Goal: Task Accomplishment & Management: Manage account settings

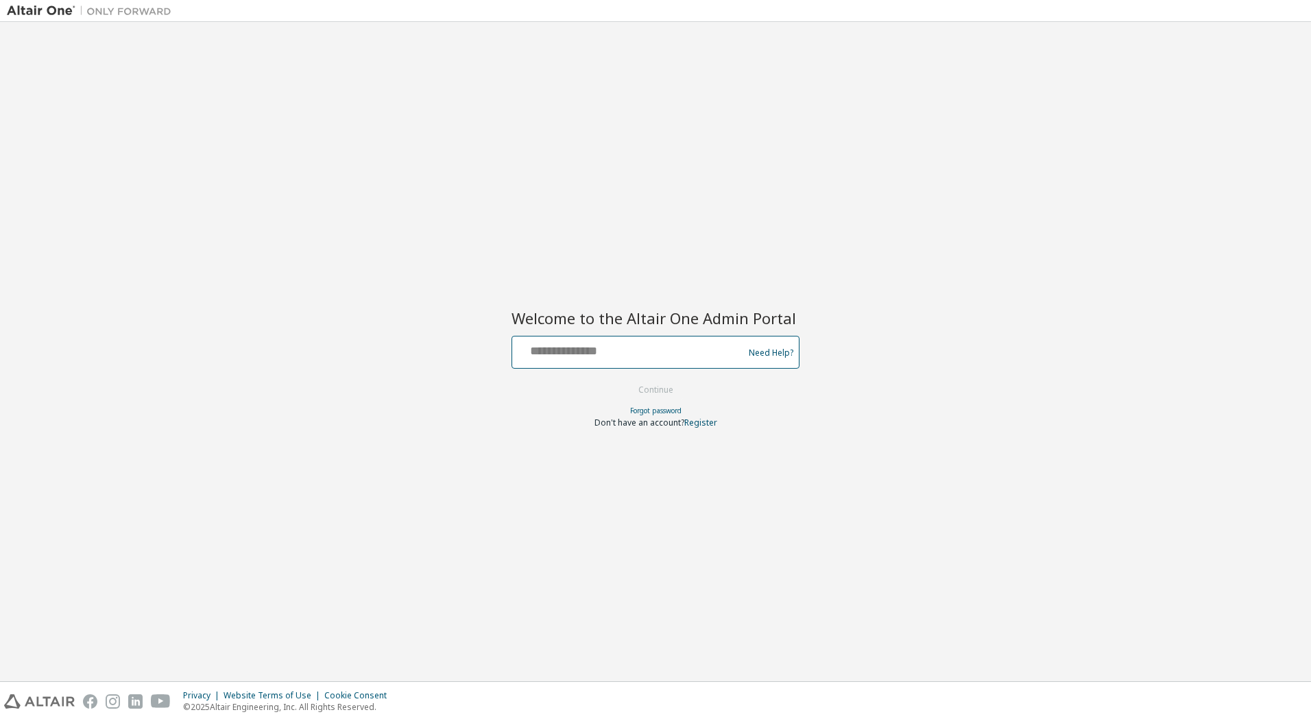
click at [605, 346] on input "text" at bounding box center [630, 349] width 224 height 20
type input "**********"
click at [656, 394] on button "Continue" at bounding box center [656, 390] width 64 height 21
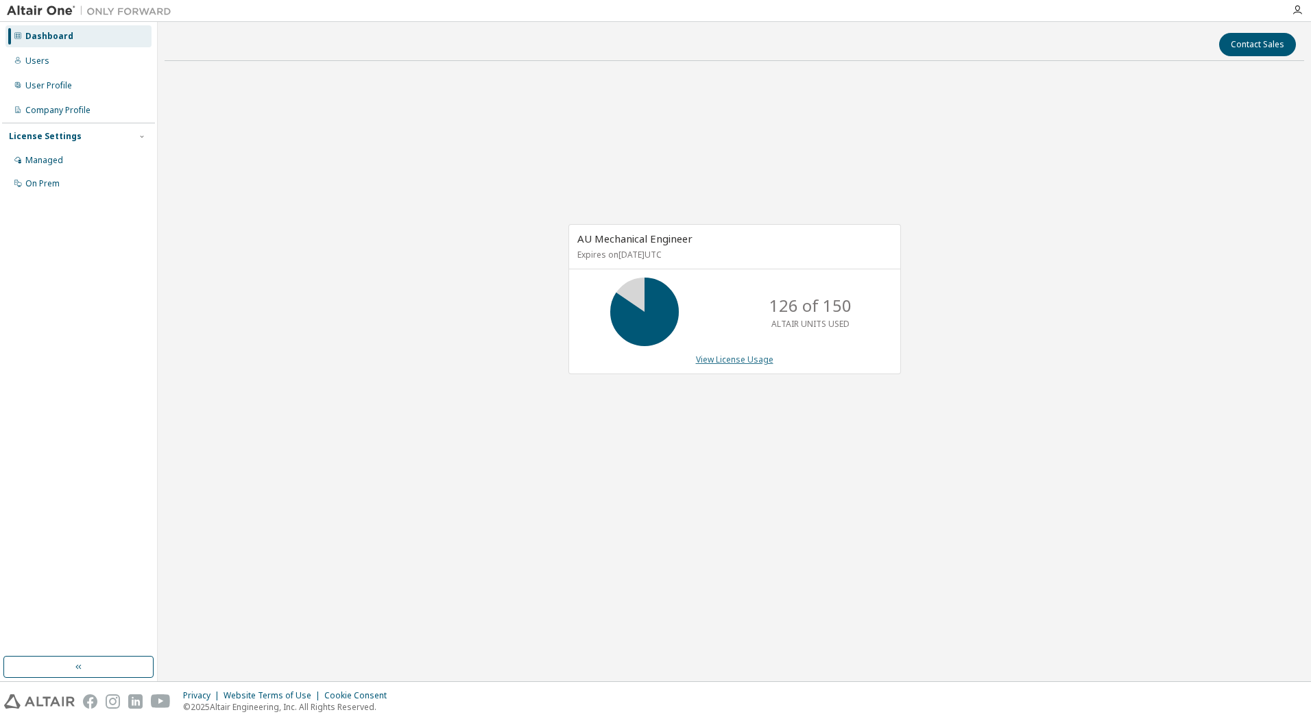
click at [729, 358] on link "View License Usage" at bounding box center [734, 360] width 77 height 12
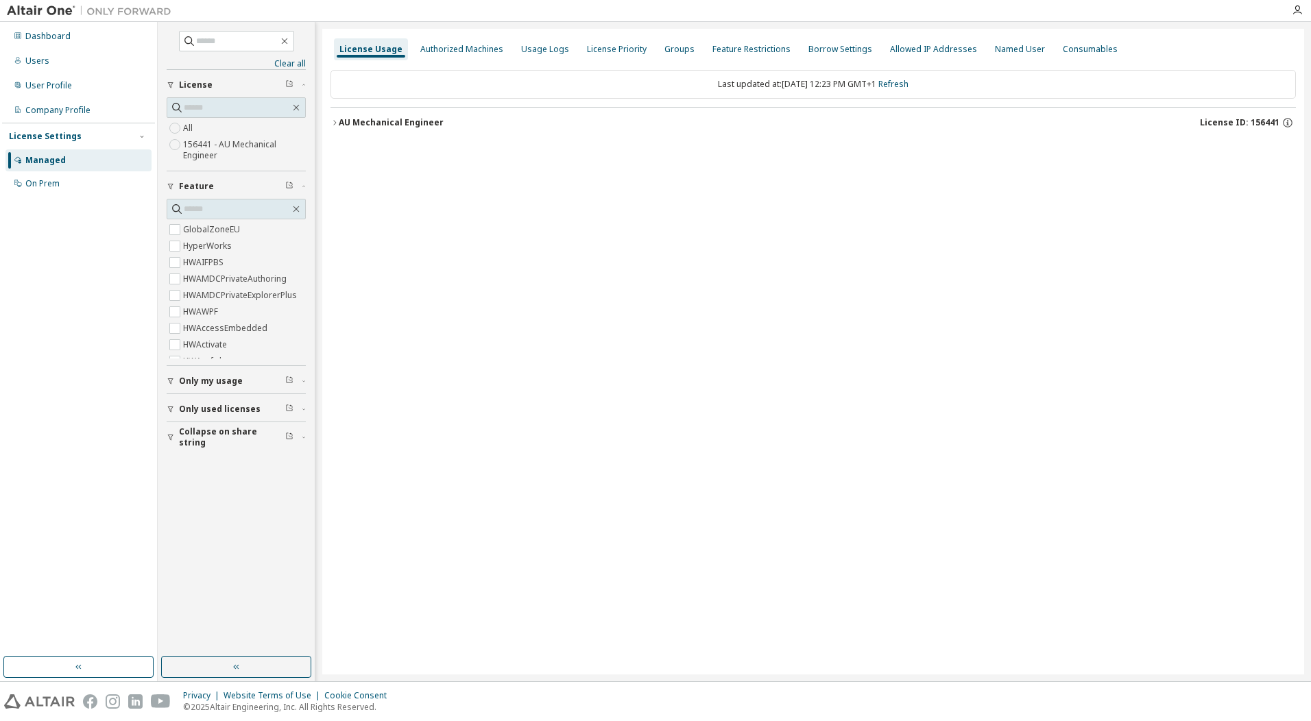
click at [335, 121] on icon "button" at bounding box center [334, 122] width 3 height 5
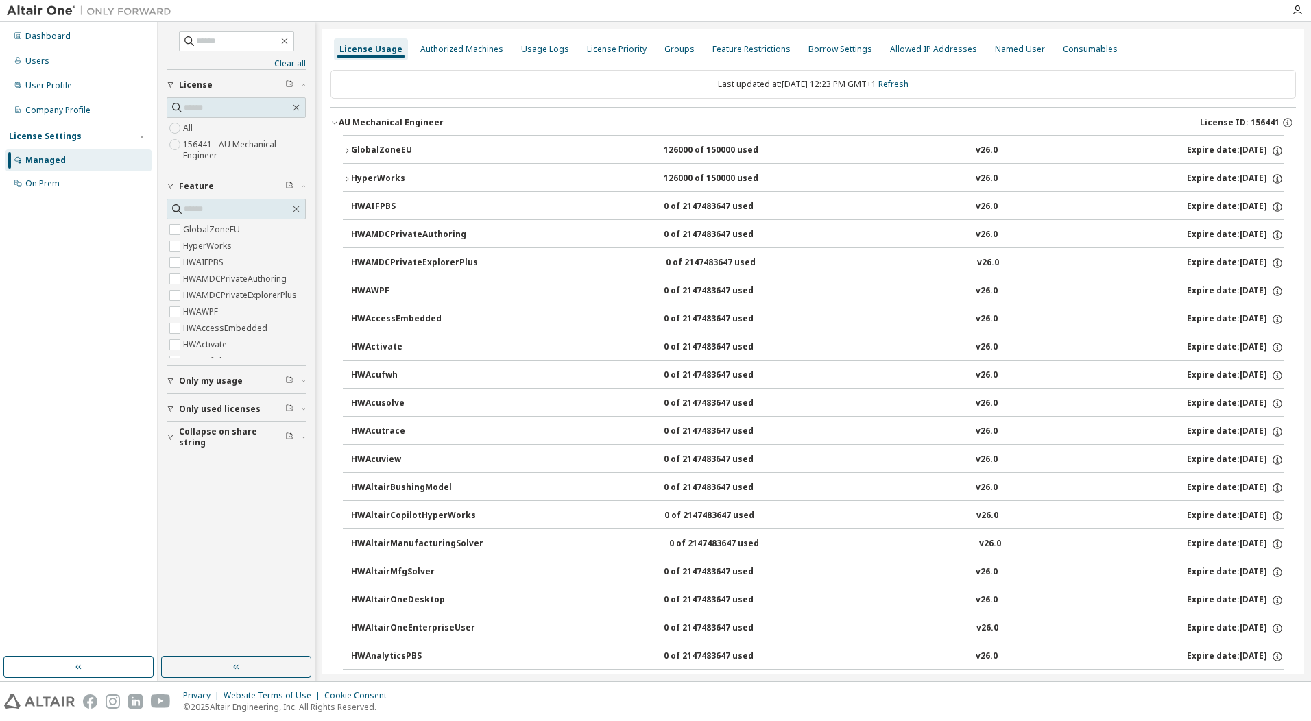
click at [240, 409] on span "Only used licenses" at bounding box center [220, 409] width 82 height 11
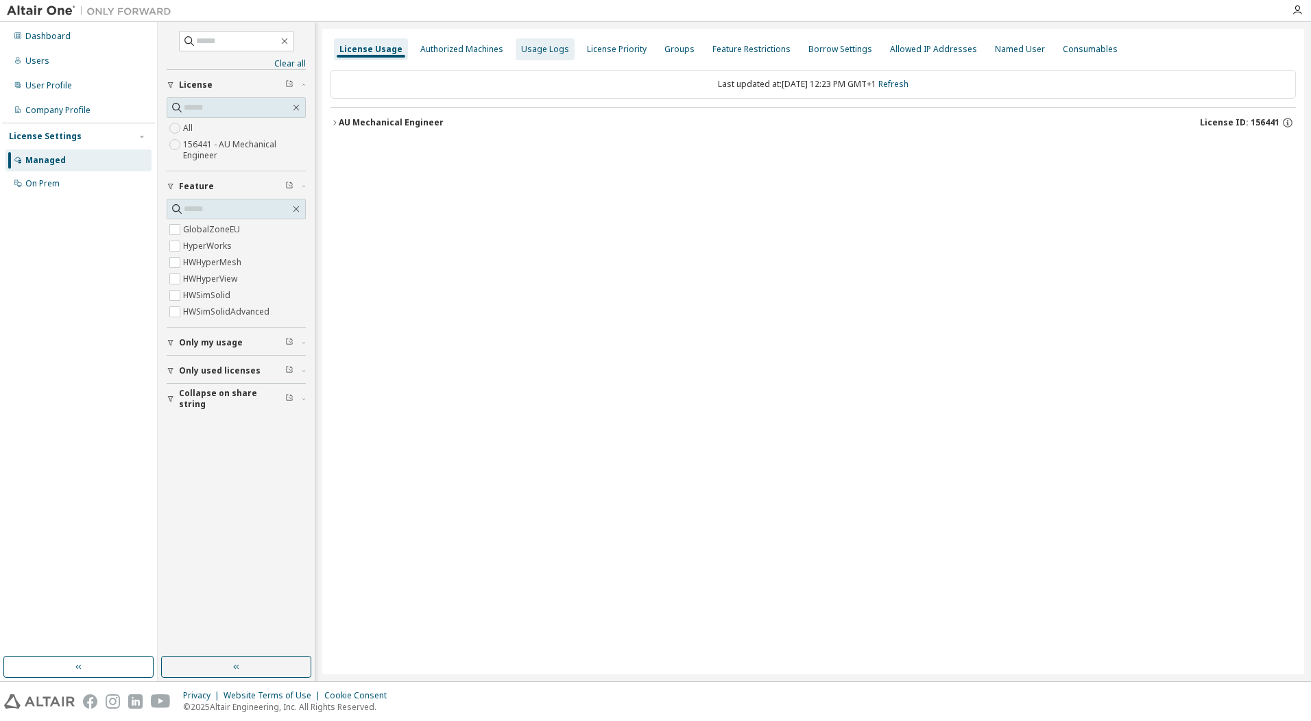
click at [529, 44] on div "Usage Logs" at bounding box center [545, 49] width 48 height 11
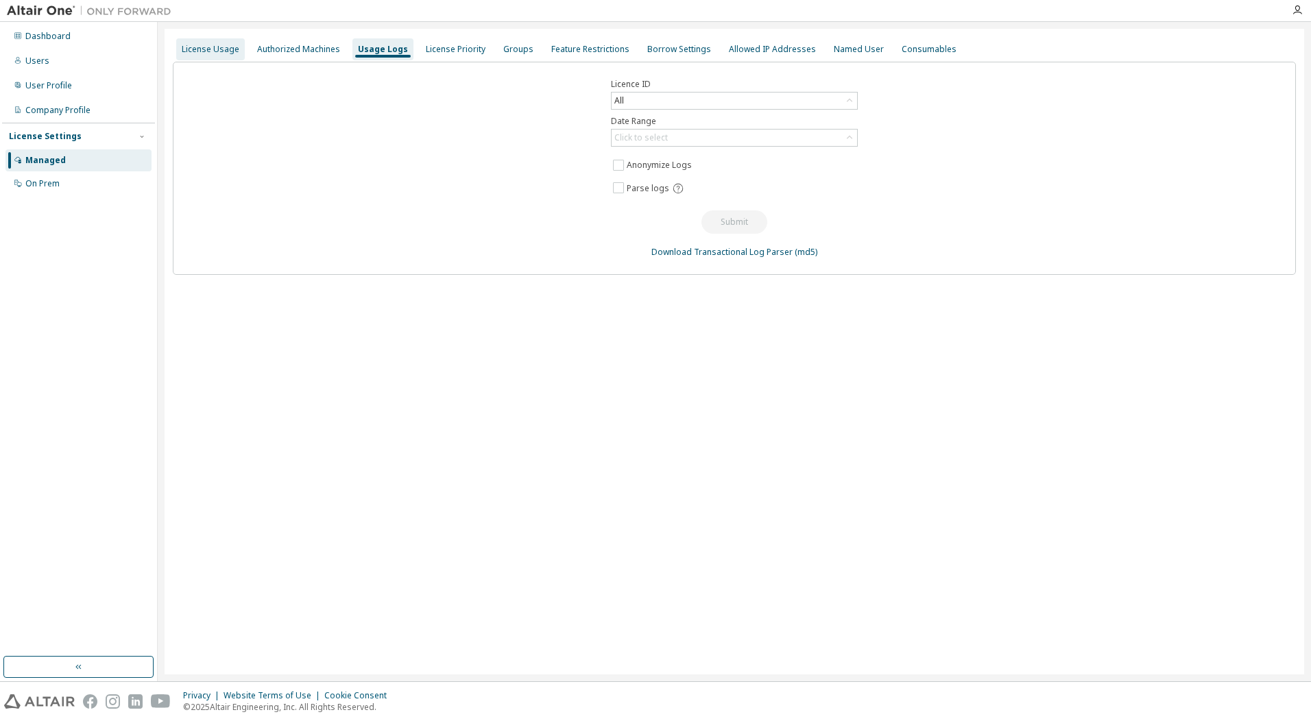
click at [213, 46] on div "License Usage" at bounding box center [211, 49] width 58 height 11
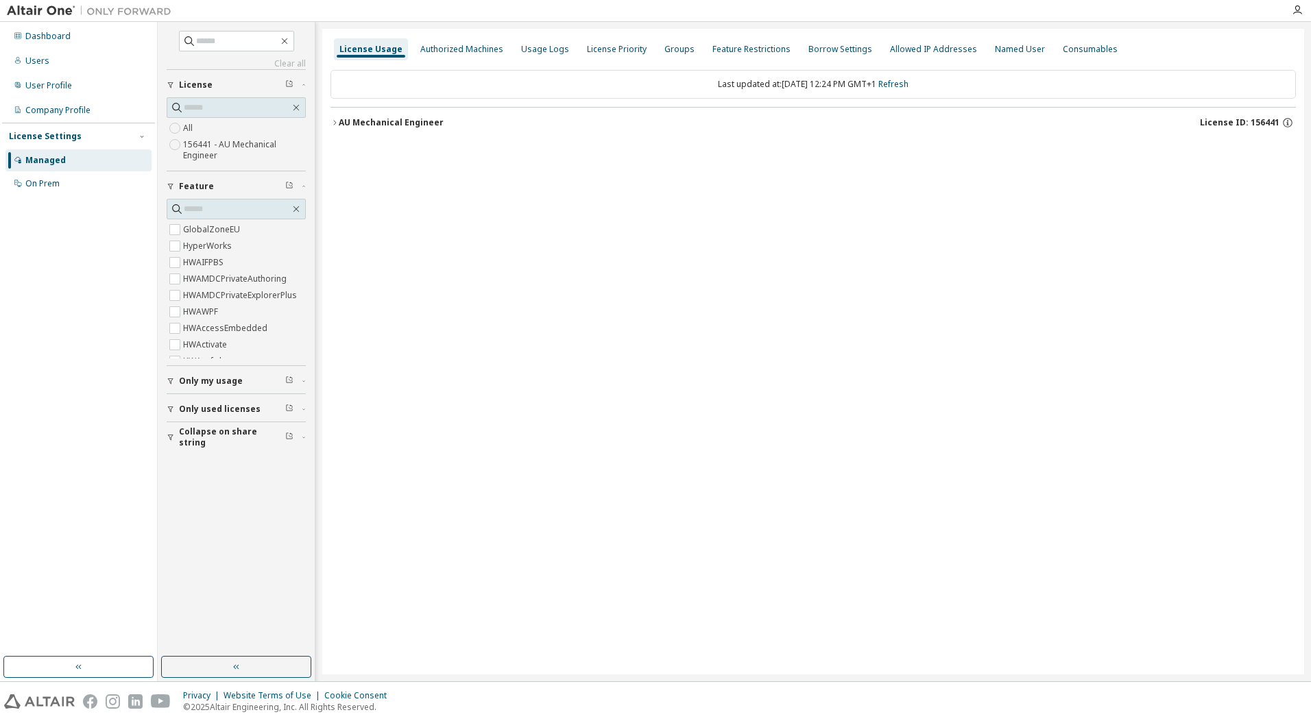
click at [335, 121] on icon "button" at bounding box center [334, 123] width 8 height 8
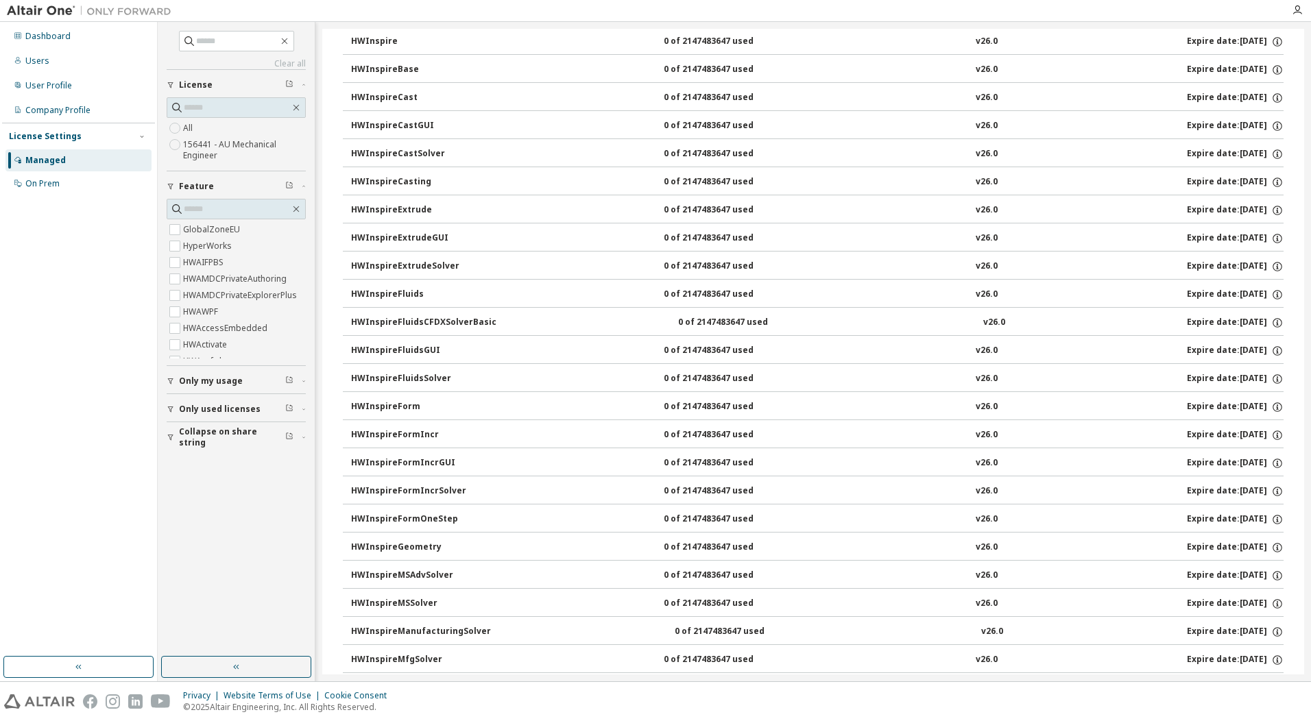
scroll to position [3017, 0]
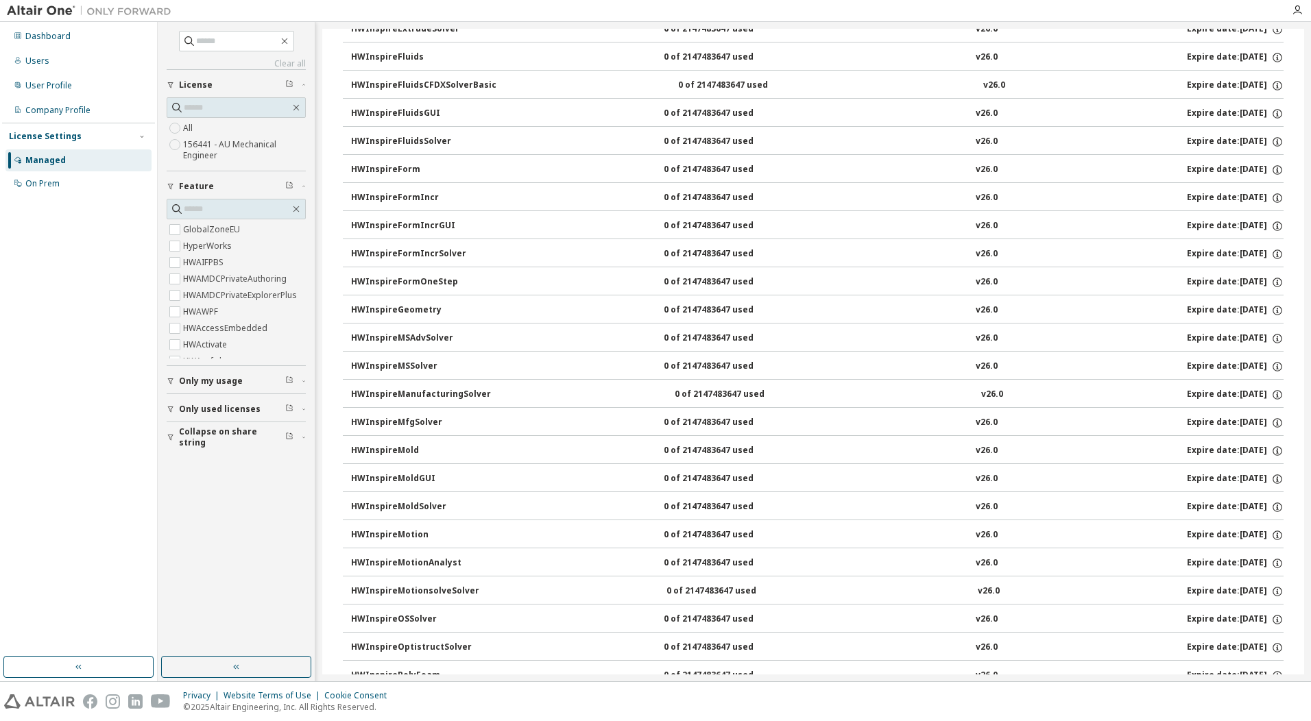
click at [242, 143] on label "156441 - AU Mechanical Engineer" at bounding box center [244, 149] width 123 height 27
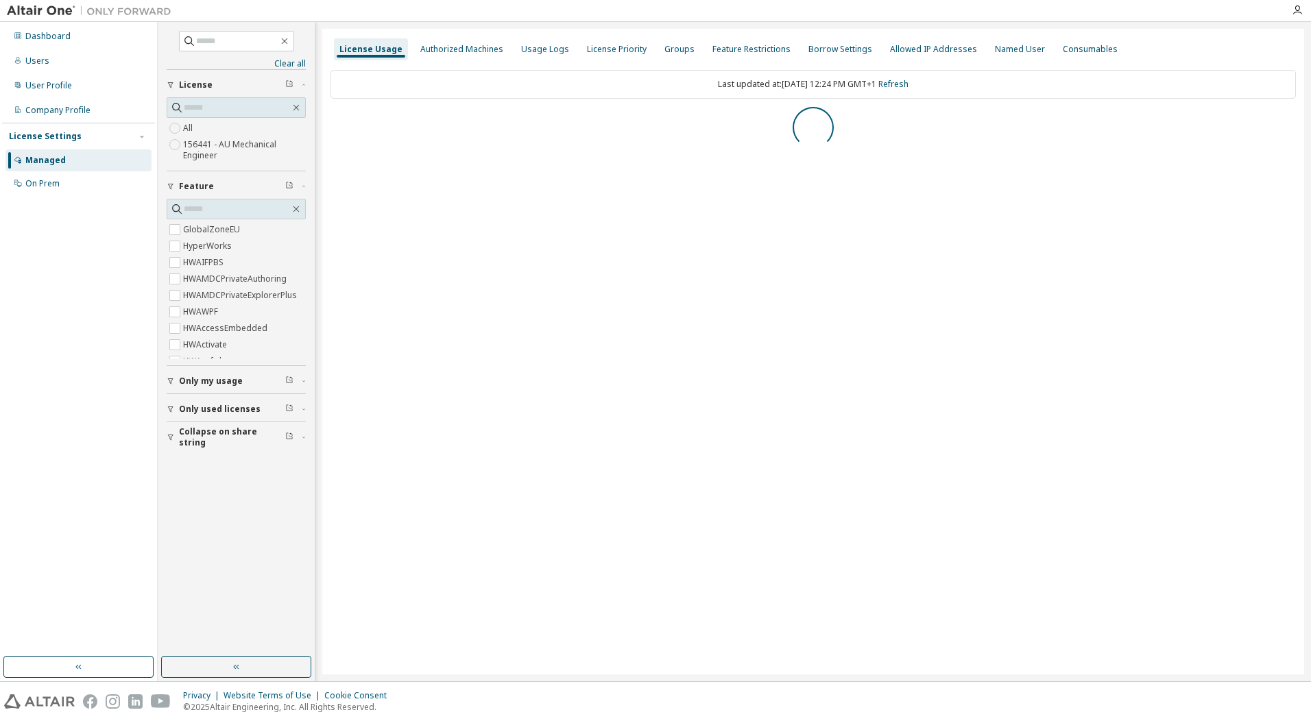
scroll to position [0, 0]
click at [173, 84] on icon "button" at bounding box center [171, 85] width 8 height 8
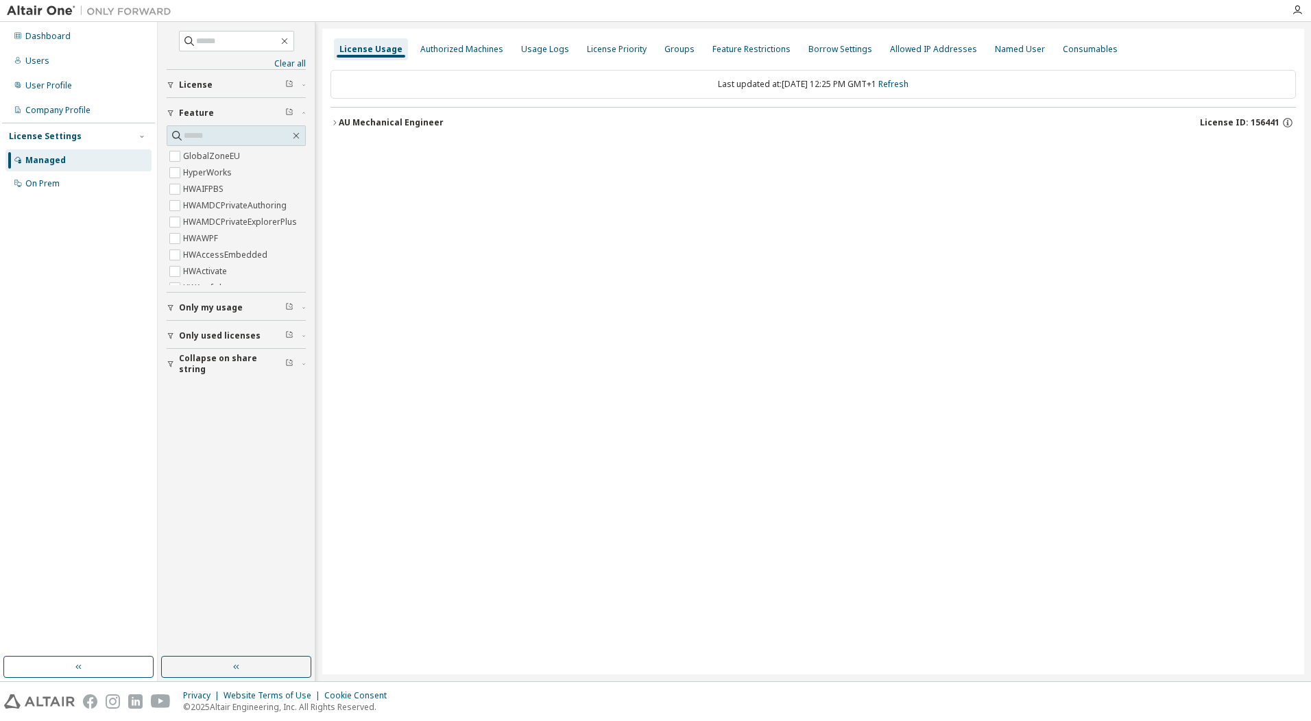
click at [173, 84] on icon "button" at bounding box center [171, 85] width 8 height 8
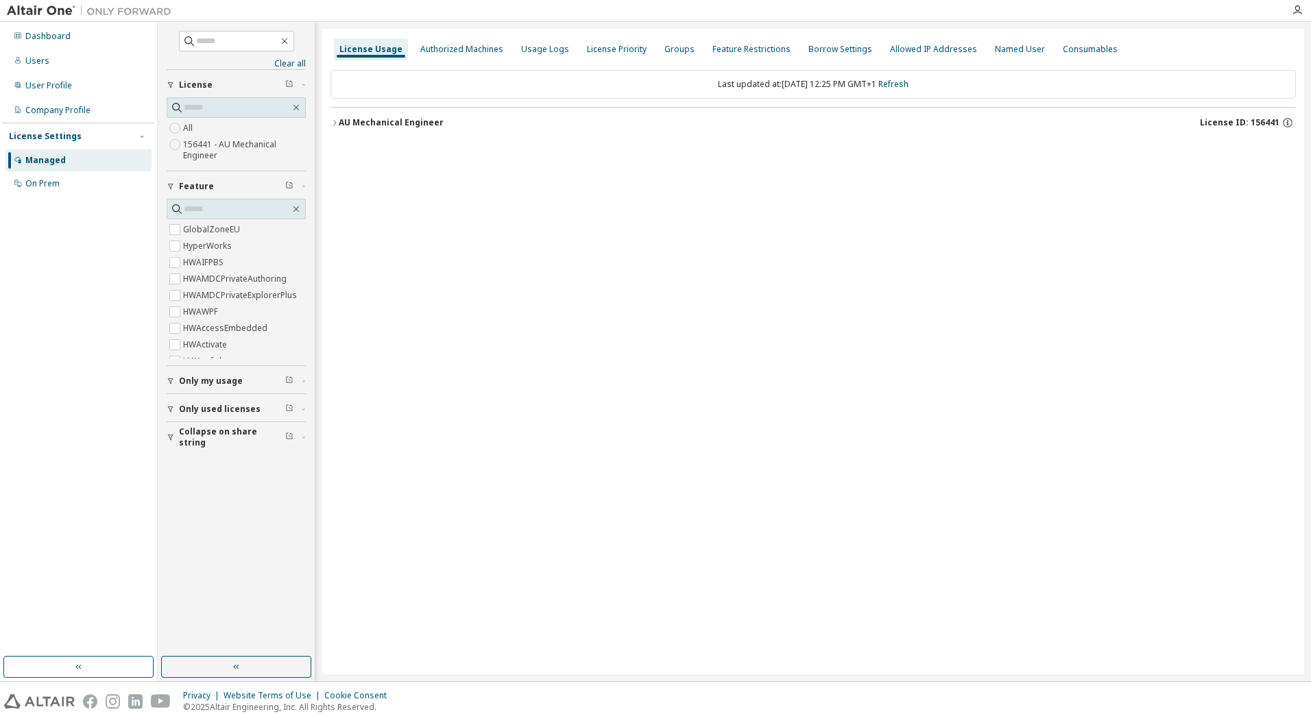
click at [233, 381] on span "Only my usage" at bounding box center [211, 381] width 64 height 11
click at [169, 446] on icon "button" at bounding box center [171, 449] width 8 height 8
click at [33, 56] on div "Users" at bounding box center [37, 61] width 24 height 11
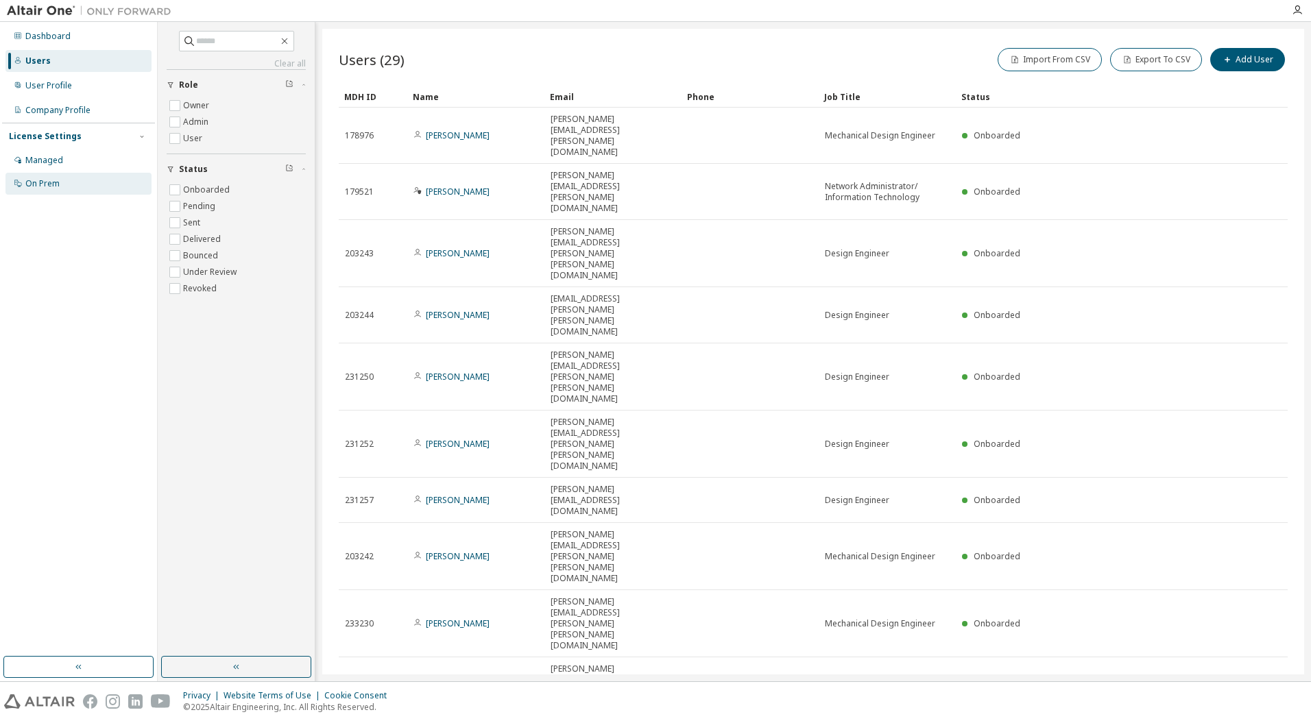
click at [53, 182] on div "On Prem" at bounding box center [42, 183] width 34 height 11
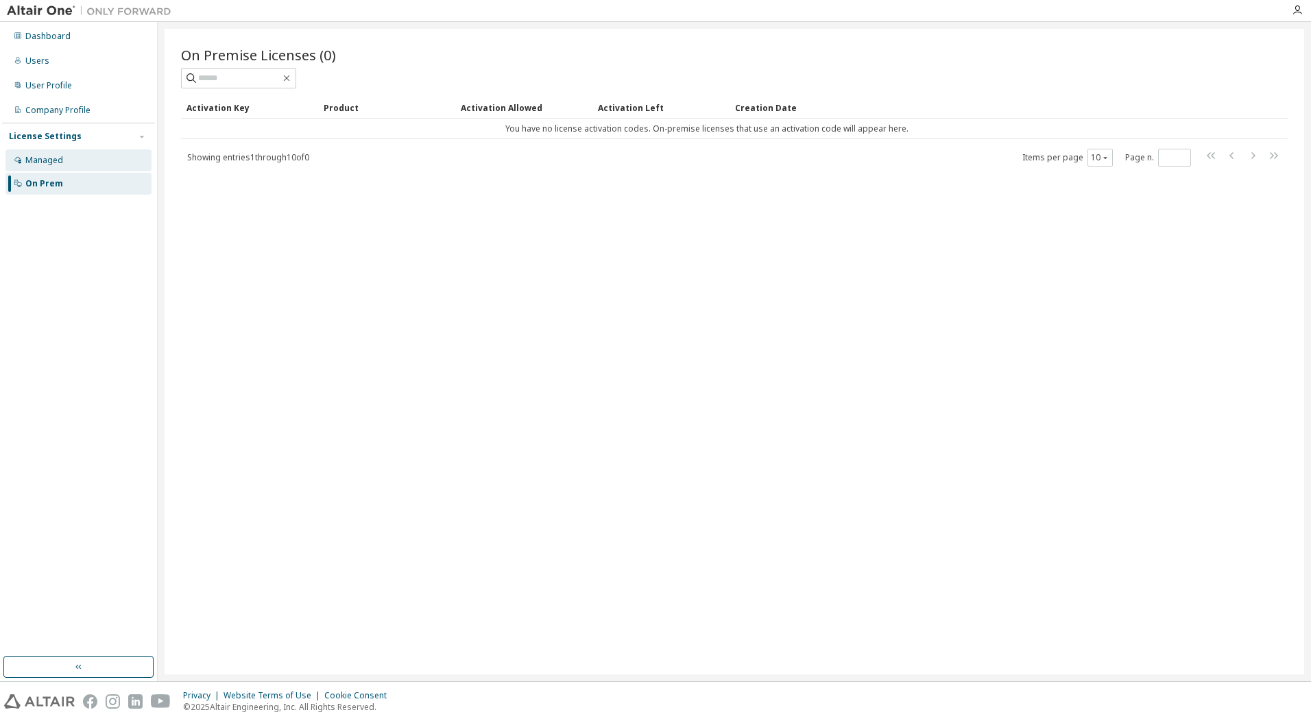
click at [54, 155] on div "Managed" at bounding box center [44, 160] width 38 height 11
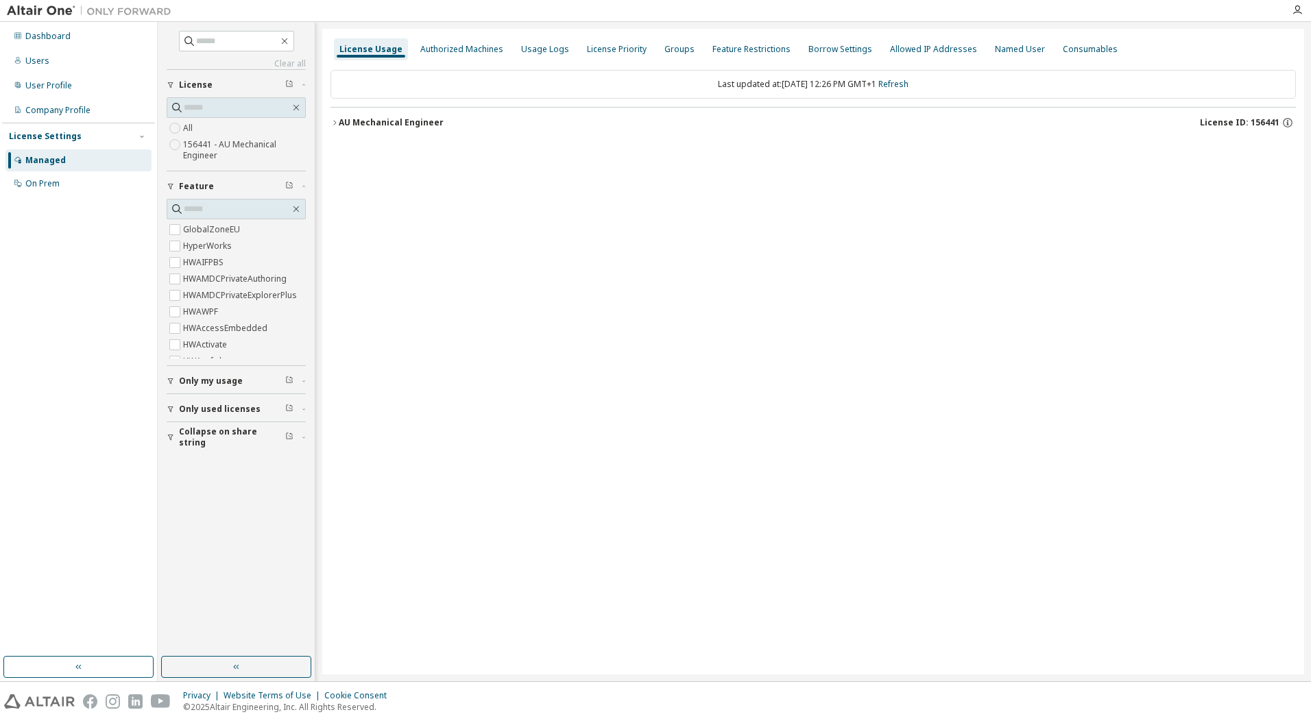
click at [299, 353] on div "GlobalZoneEU HyperWorks HWAIFPBS HWAMDCPrivateAuthoring HWAMDCPrivateExplorerPl…" at bounding box center [236, 289] width 139 height 137
drag, startPoint x: 301, startPoint y: 221, endPoint x: 313, endPoint y: 201, distance: 23.0
click at [313, 201] on div "Clear all Collapse on share string Only used licenses Only my usage Feature Glo…" at bounding box center [237, 352] width 158 height 660
click at [55, 31] on div "Dashboard" at bounding box center [47, 36] width 45 height 11
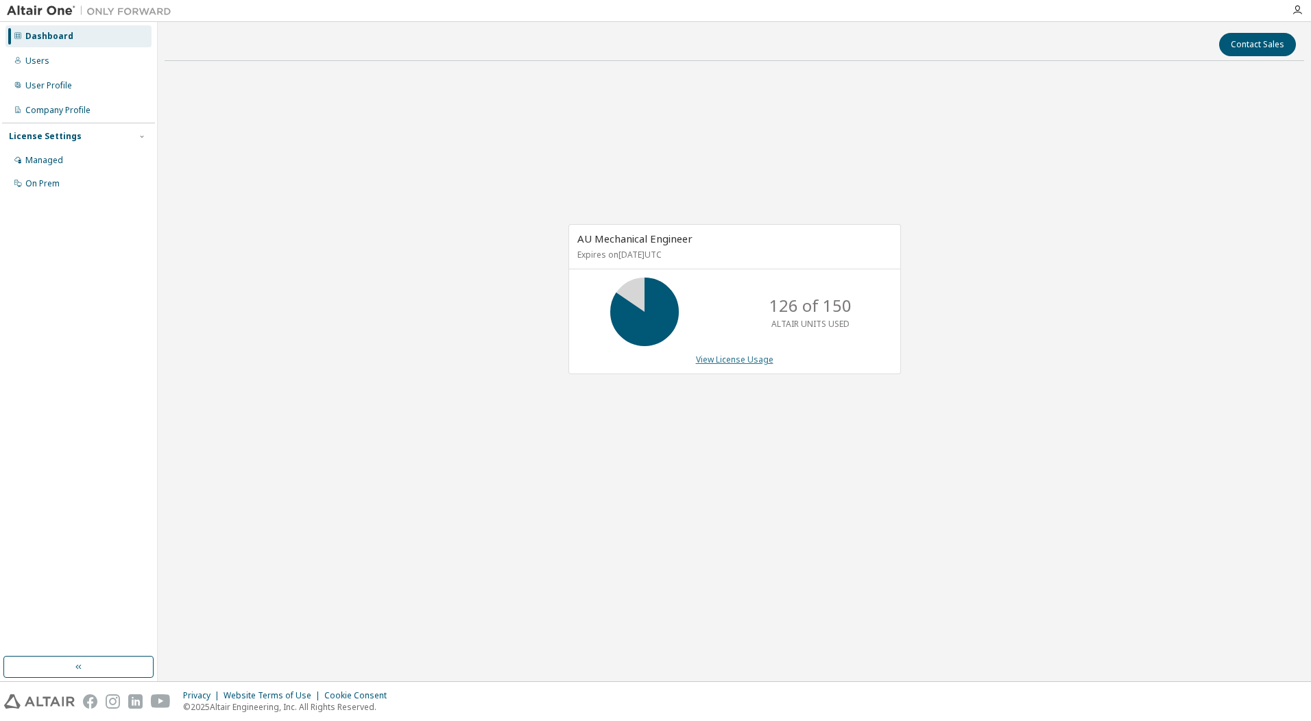
click at [735, 360] on link "View License Usage" at bounding box center [734, 360] width 77 height 12
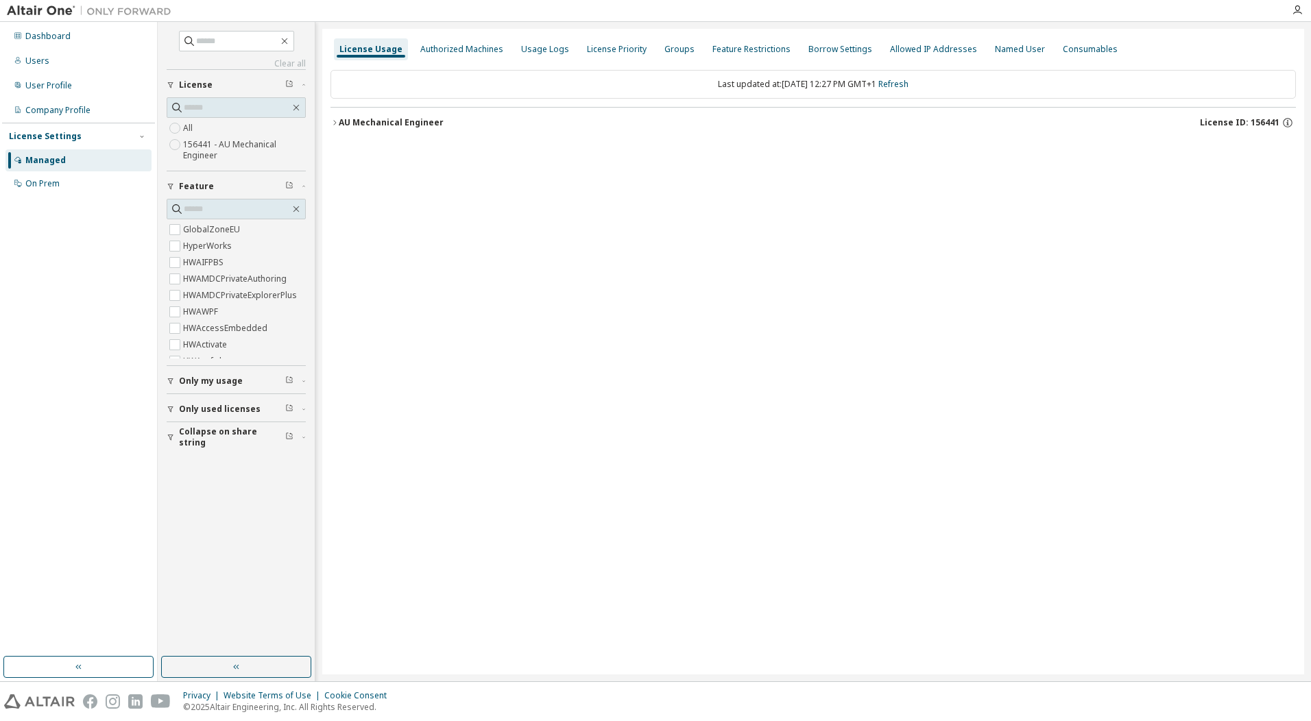
drag, startPoint x: 254, startPoint y: 346, endPoint x: 305, endPoint y: 344, distance: 50.8
click at [305, 344] on div "GlobalZoneEU HyperWorks HWAIFPBS HWAMDCPrivateAuthoring HWAMDCPrivateExplorerPl…" at bounding box center [236, 289] width 139 height 137
click at [468, 45] on div "Authorized Machines" at bounding box center [461, 49] width 83 height 11
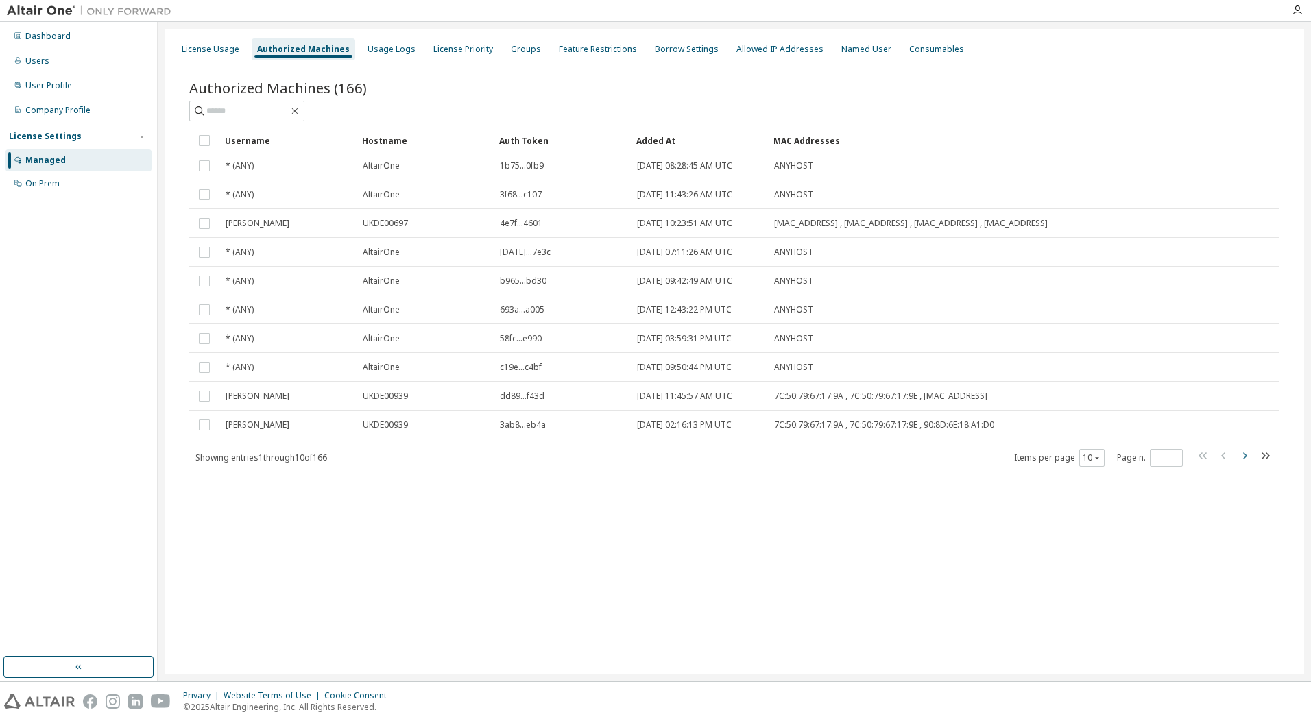
click at [1243, 456] on icon "button" at bounding box center [1244, 456] width 16 height 16
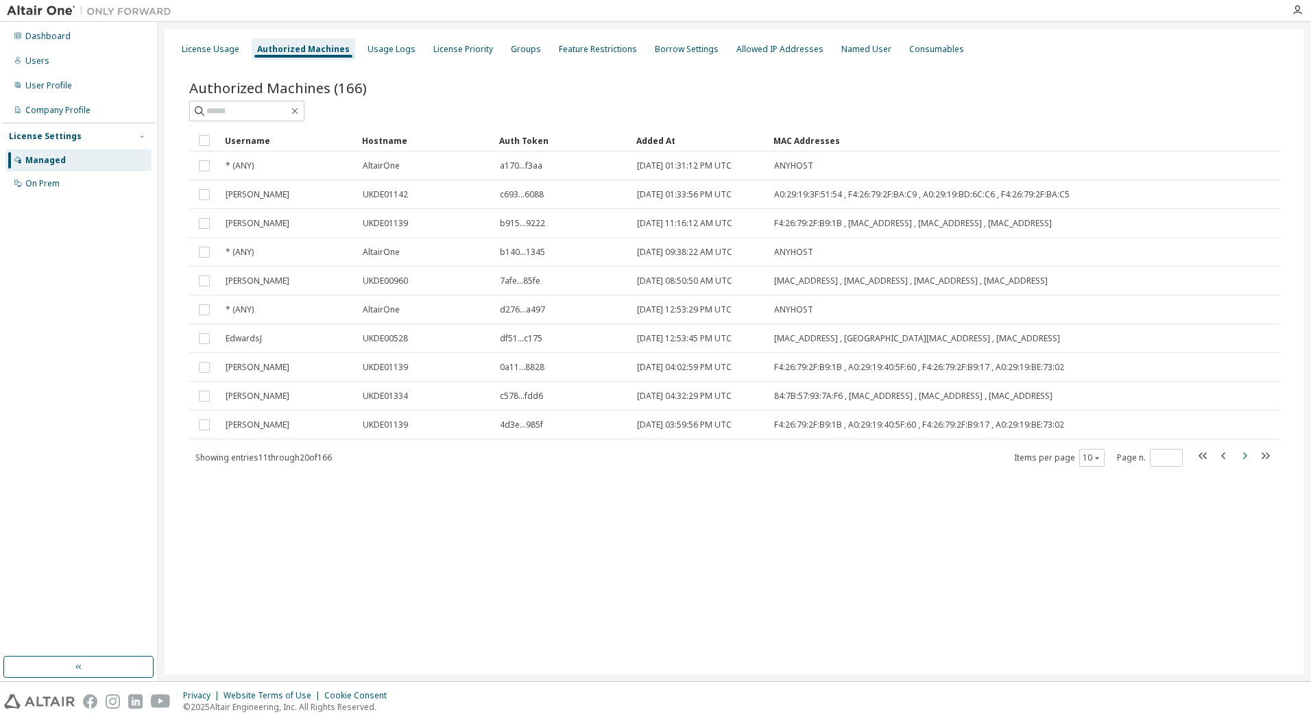
click at [1247, 454] on icon "button" at bounding box center [1244, 456] width 16 height 16
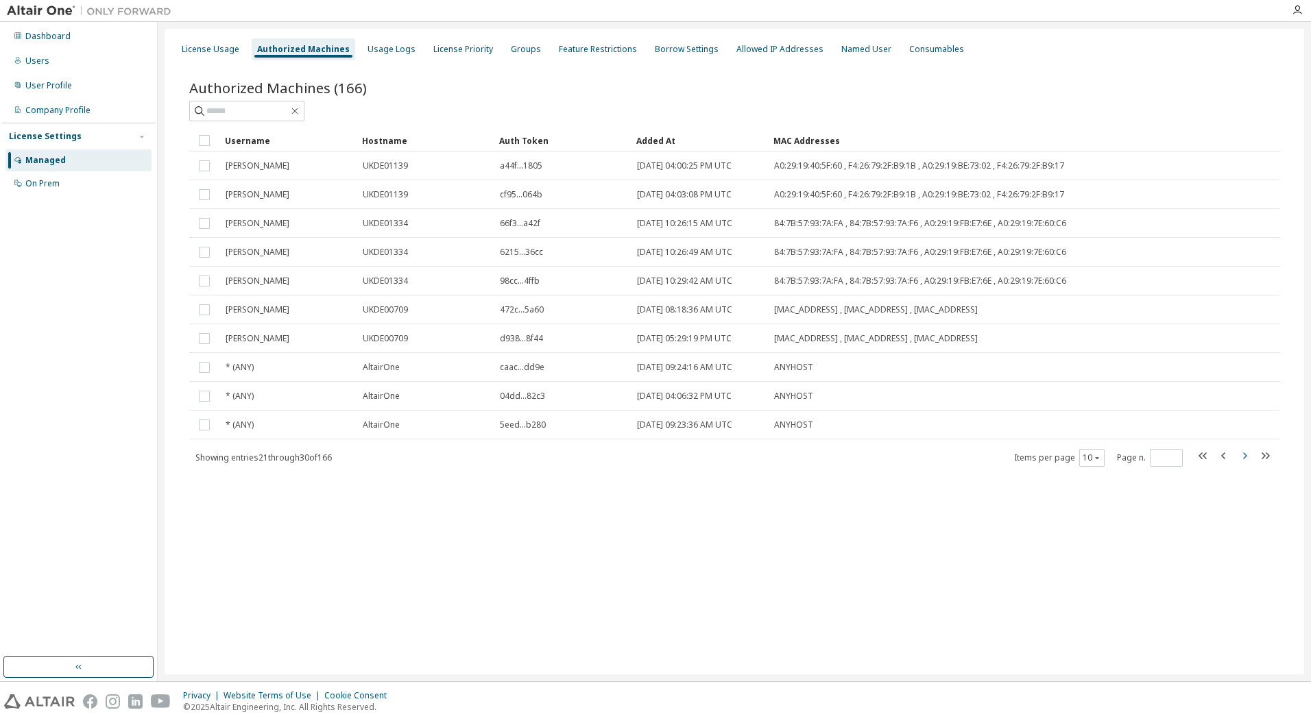
click at [1243, 452] on icon "button" at bounding box center [1244, 456] width 16 height 16
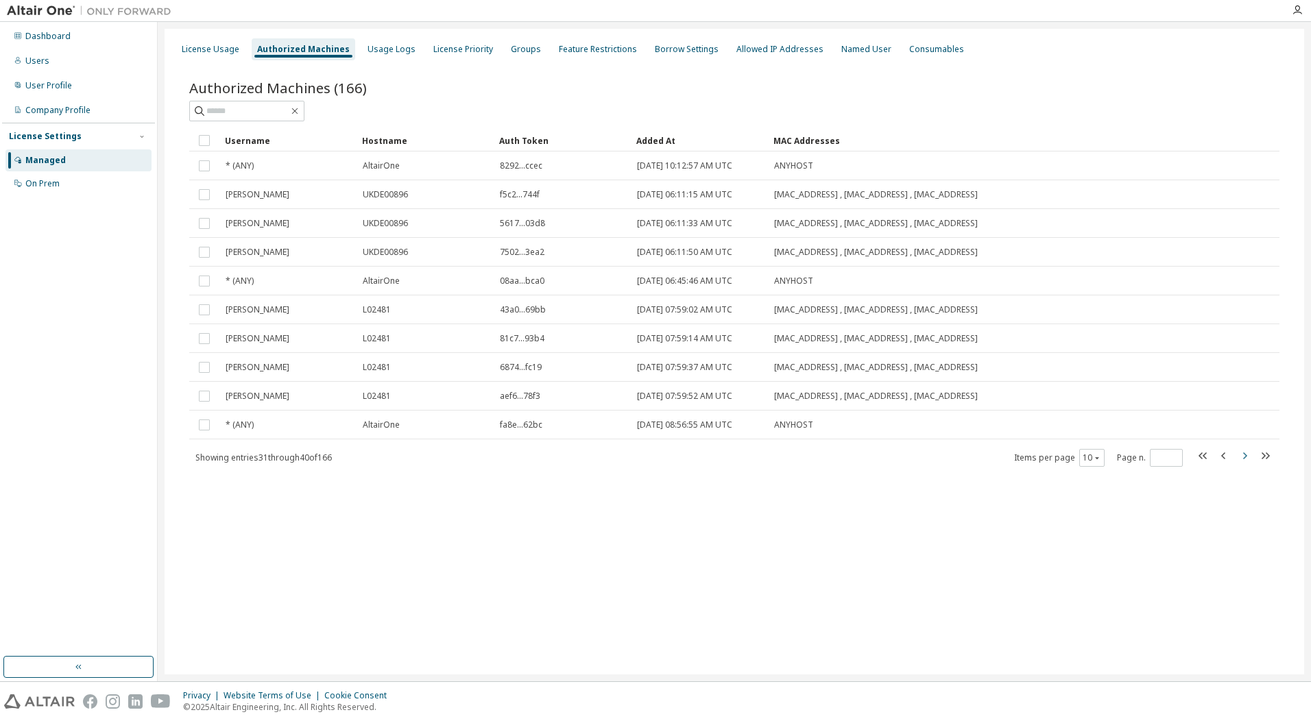
click at [1247, 455] on icon "button" at bounding box center [1244, 456] width 16 height 16
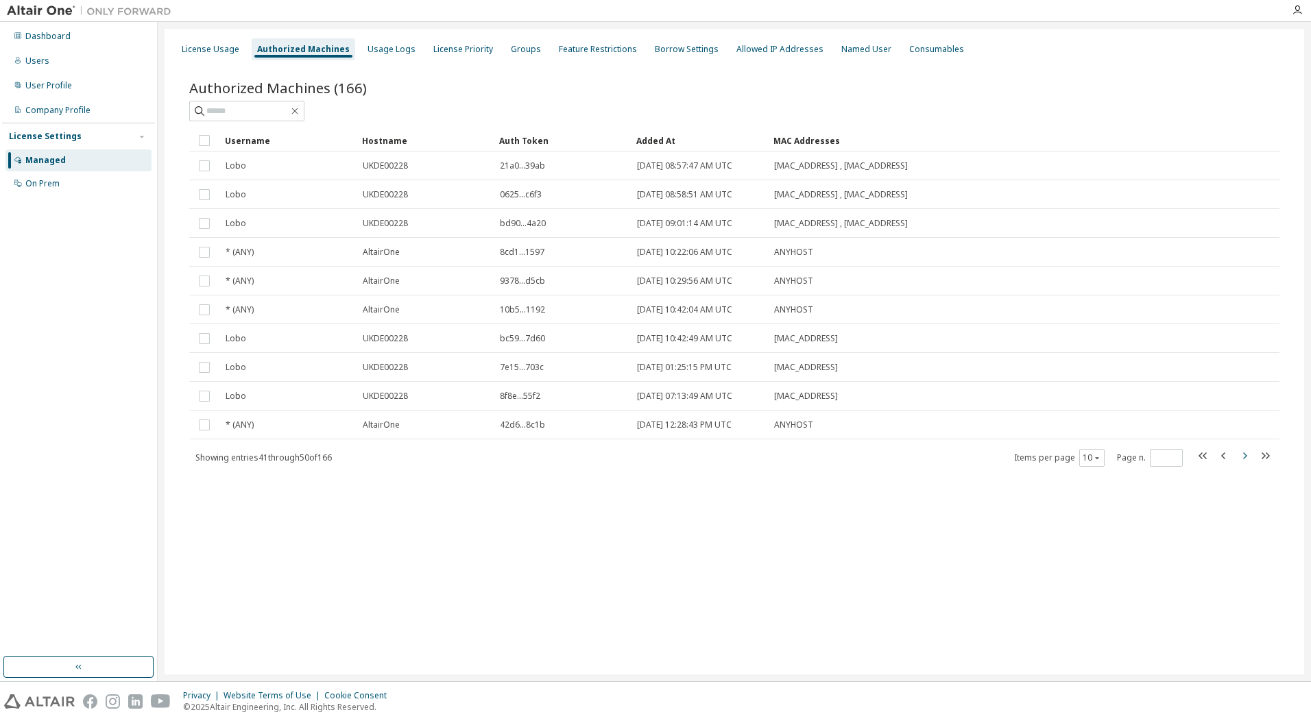
click at [1242, 457] on icon "button" at bounding box center [1244, 456] width 16 height 16
type input "*"
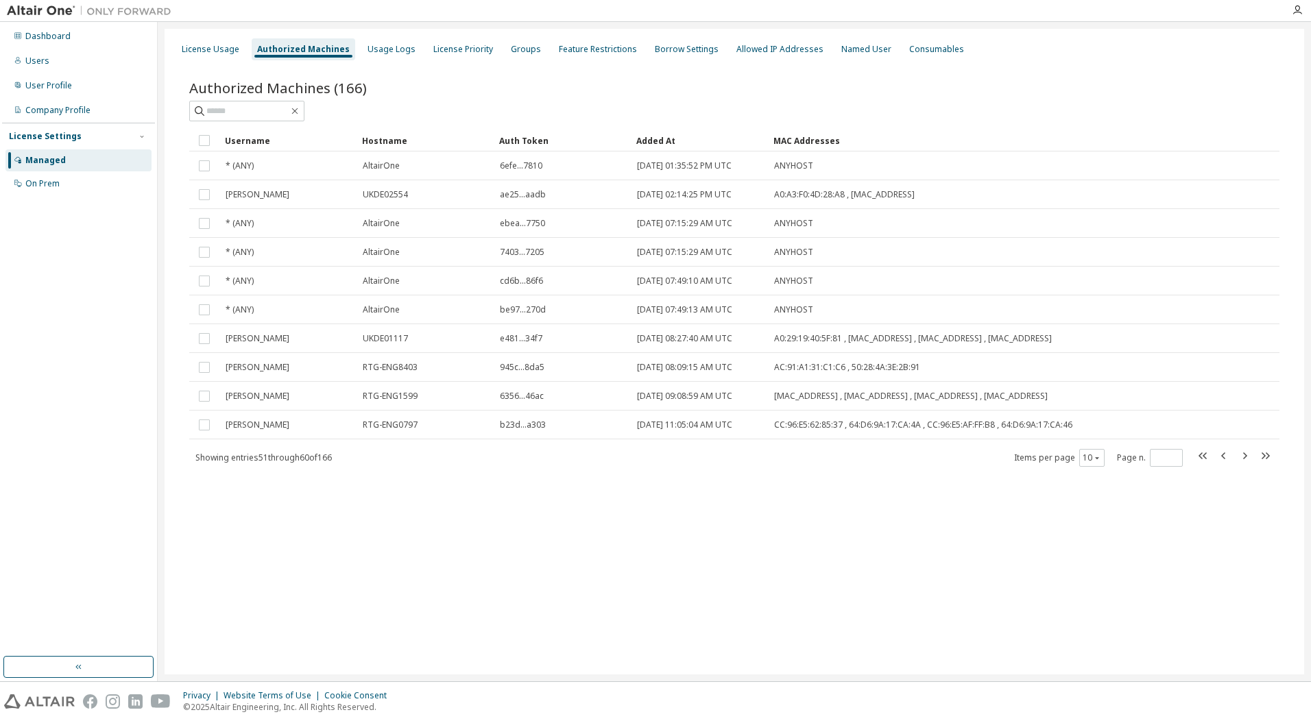
click at [50, 134] on div "License Settings" at bounding box center [45, 136] width 73 height 11
click at [227, 49] on div "License Usage" at bounding box center [211, 49] width 58 height 11
